Goal: Go to known website: Access a specific website the user already knows

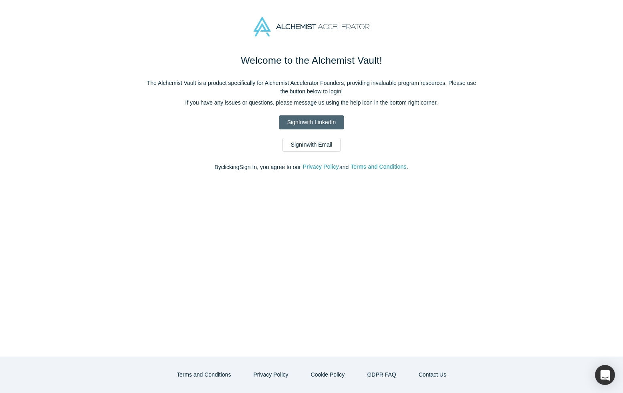
click at [329, 125] on link "Sign In with LinkedIn" at bounding box center [311, 122] width 65 height 14
